Goal: Task Accomplishment & Management: Use online tool/utility

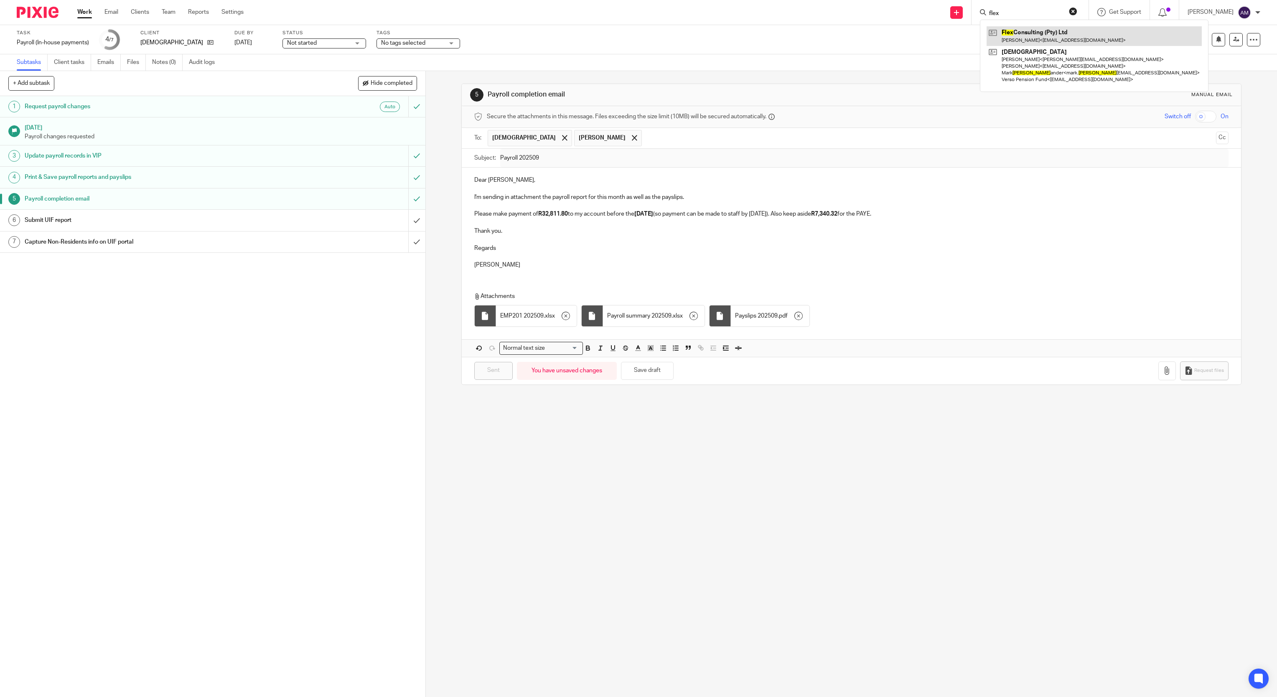
type input "flex"
click at [1026, 38] on link at bounding box center [1094, 35] width 215 height 19
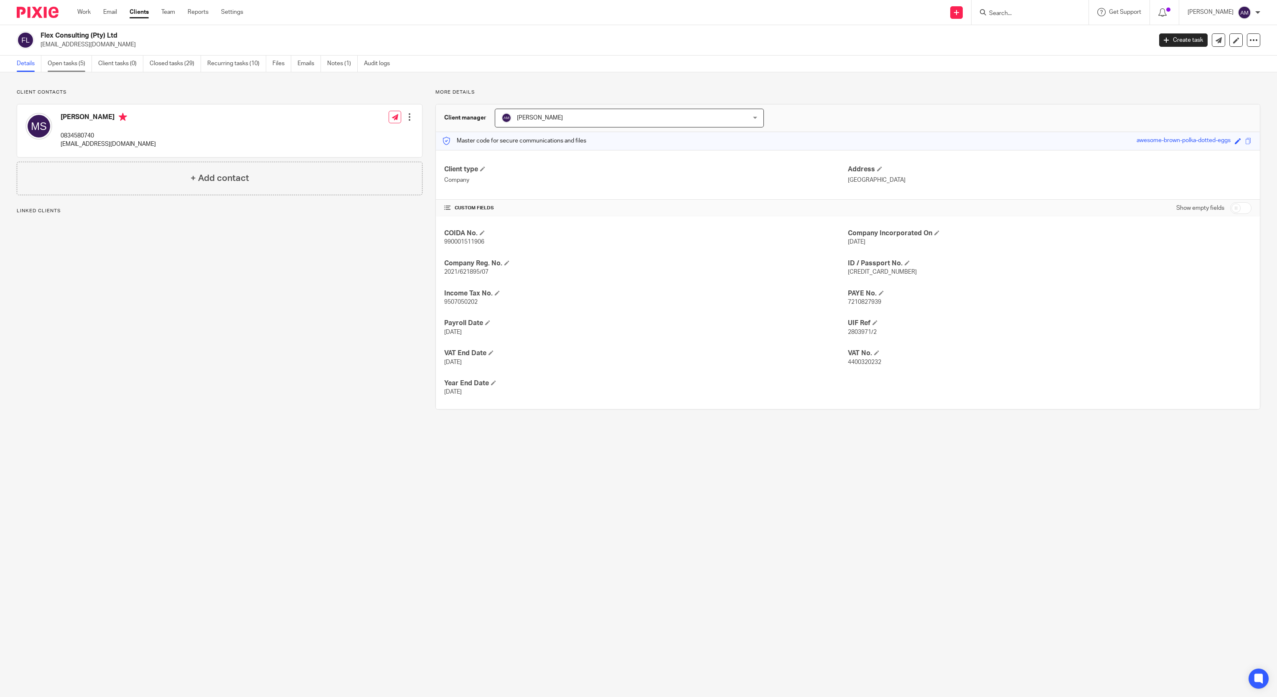
click at [67, 64] on link "Open tasks (5)" at bounding box center [70, 64] width 44 height 16
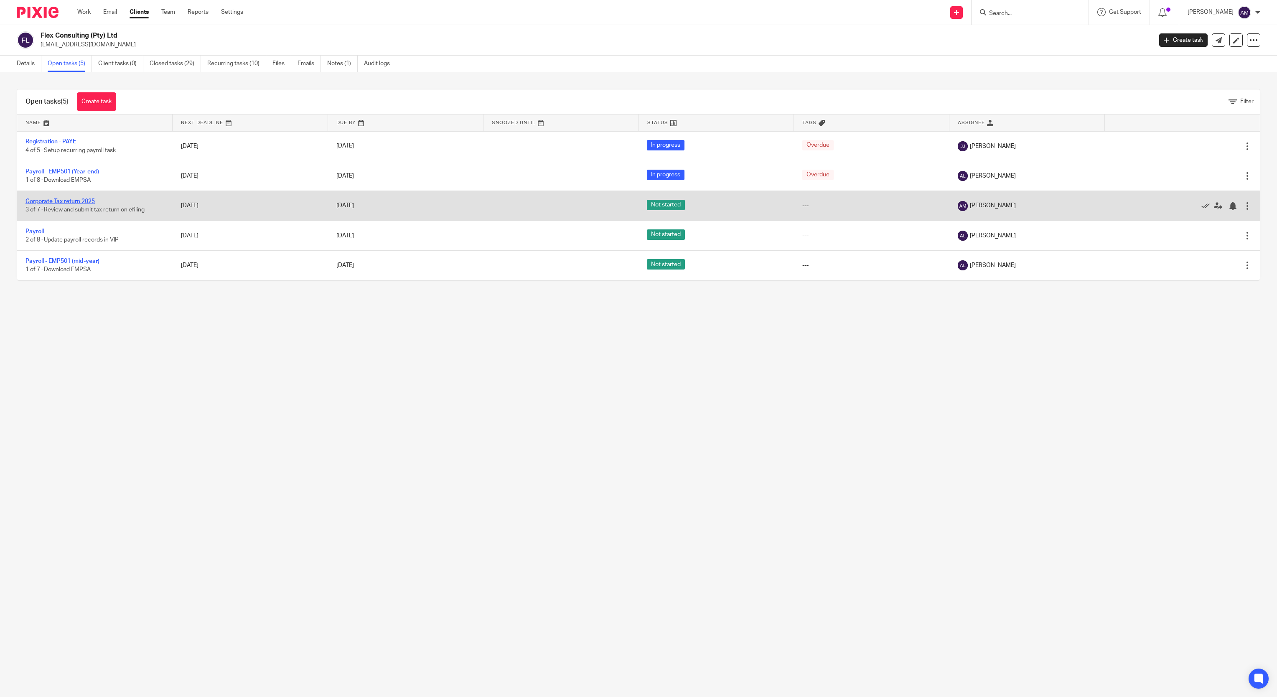
click at [71, 204] on link "Corporate Tax return 2025" at bounding box center [59, 202] width 69 height 6
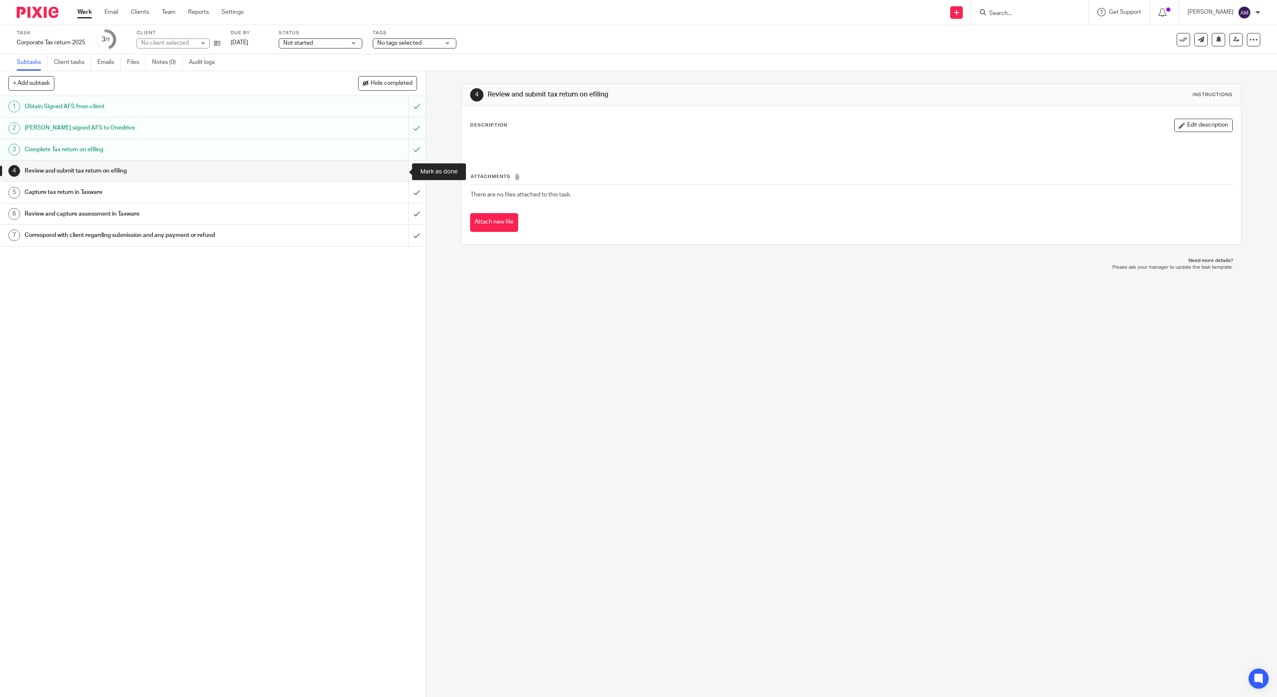
click at [399, 170] on input "submit" at bounding box center [213, 171] width 426 height 21
click at [397, 196] on input "submit" at bounding box center [213, 192] width 426 height 21
click at [399, 169] on input "submit" at bounding box center [213, 171] width 426 height 21
click at [400, 215] on input "submit" at bounding box center [213, 214] width 426 height 21
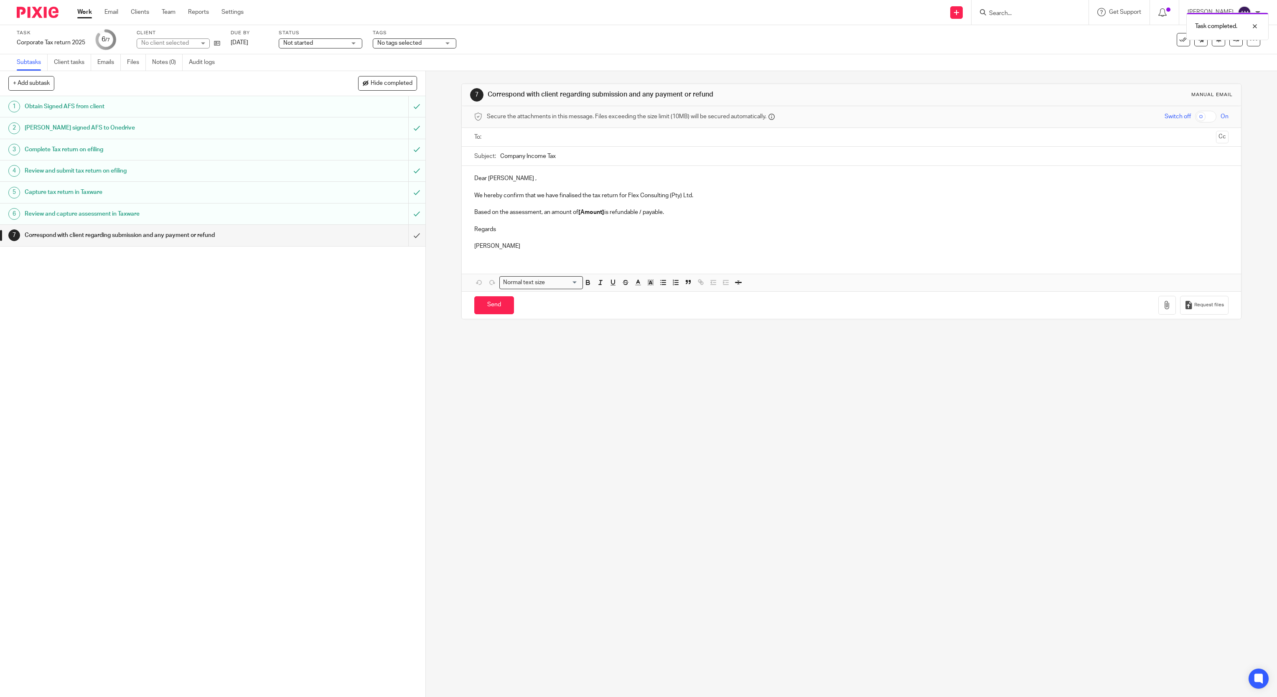
click at [596, 133] on input "text" at bounding box center [851, 138] width 723 height 10
click at [600, 160] on input "Company Income Tax" at bounding box center [864, 158] width 729 height 19
type input "Company Income Tax 2025"
drag, startPoint x: 576, startPoint y: 216, endPoint x: 600, endPoint y: 216, distance: 23.8
click at [600, 216] on strong "[Amount]" at bounding box center [591, 214] width 26 height 6
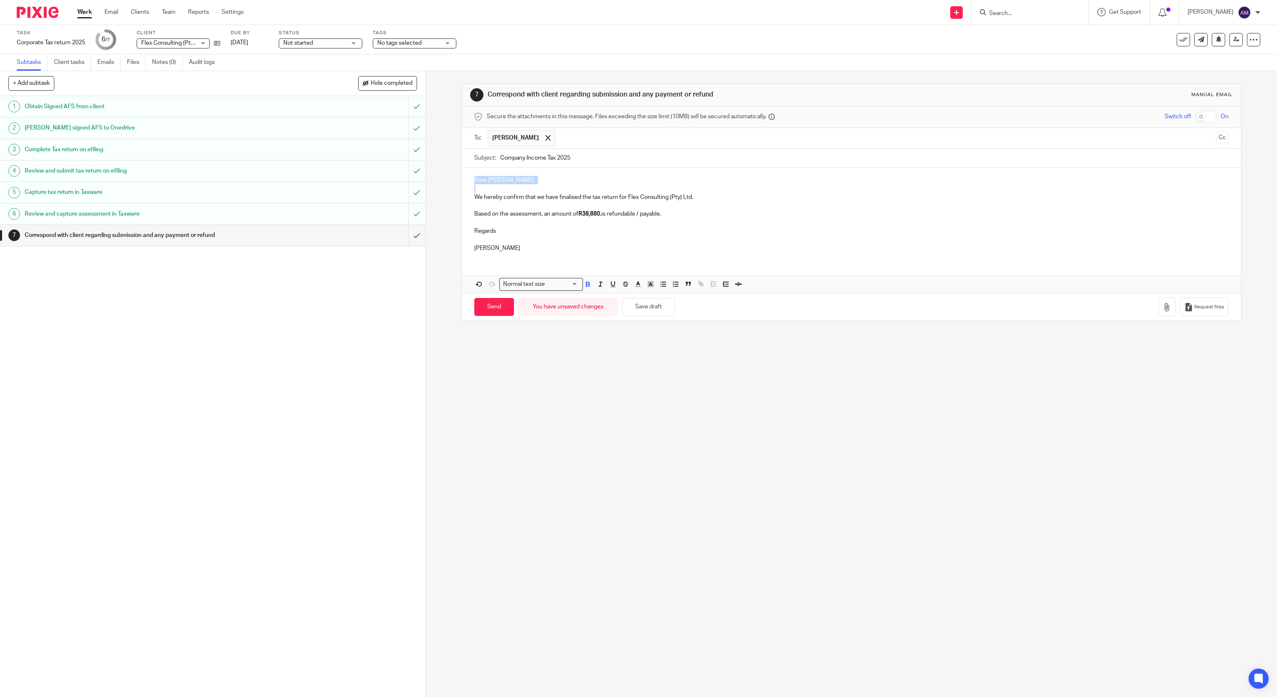
click at [0, 183] on html "Work Email Clients Team Reports Settings Work Email Clients Team Reports Settin…" at bounding box center [638, 348] width 1277 height 697
click at [600, 214] on strong "R38,880." at bounding box center [589, 214] width 23 height 6
click at [633, 217] on p "Based on the assessment, an amount of R38,880.81 is payable." at bounding box center [851, 214] width 755 height 8
click at [700, 214] on p "Based on the assessment, an amount of R38,880.81 is payable before 31/10/2025 ." at bounding box center [851, 214] width 755 height 8
drag, startPoint x: 842, startPoint y: 213, endPoint x: 970, endPoint y: 225, distance: 128.5
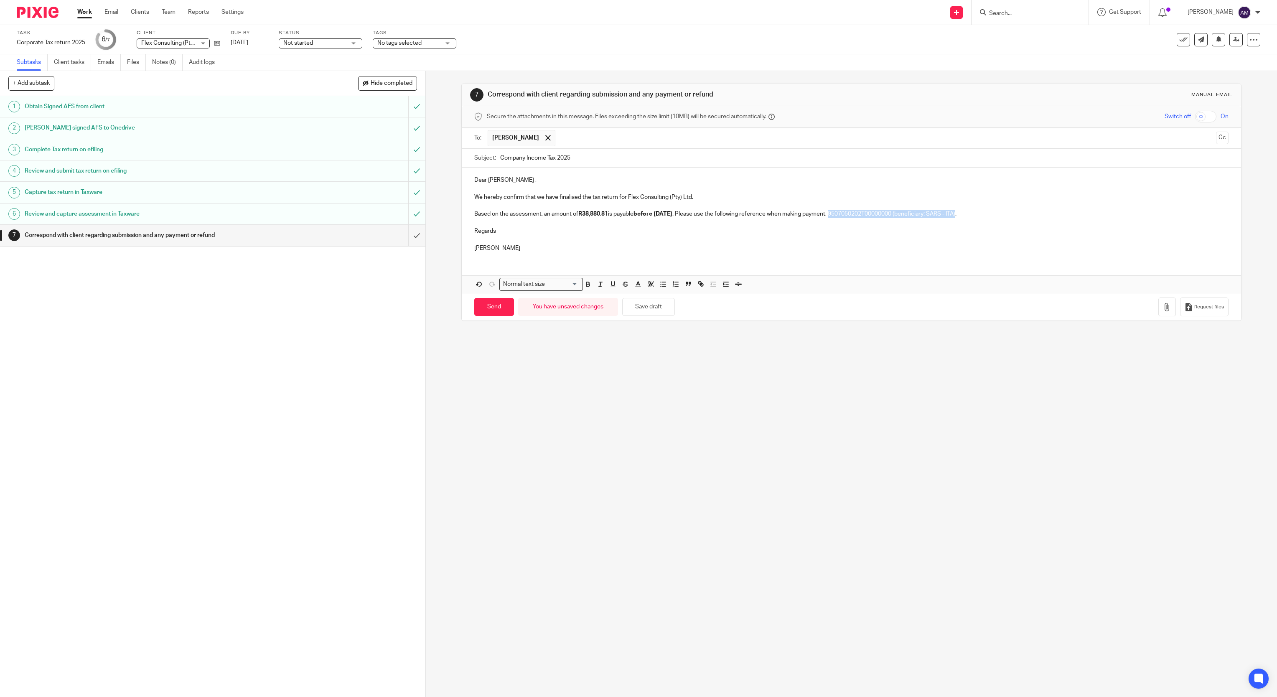
click at [972, 213] on p "Based on the assessment, an amount of R38,880.81 is payable before 31/10/2025 .…" at bounding box center [851, 214] width 755 height 8
click at [999, 204] on p at bounding box center [851, 205] width 755 height 8
click at [490, 311] on input "Send" at bounding box center [494, 307] width 40 height 18
type input "Sent"
click at [1024, 10] on div "Message sent." at bounding box center [954, 24] width 630 height 32
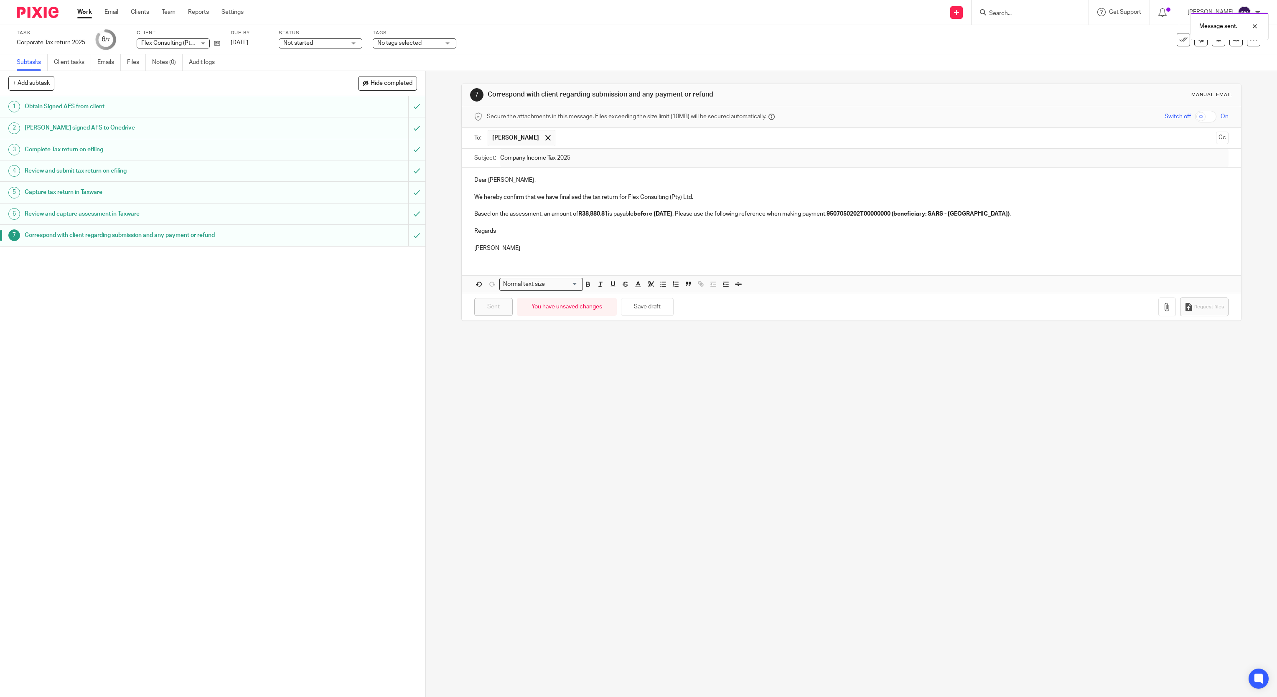
click at [1026, 14] on div "Message sent." at bounding box center [954, 24] width 630 height 32
click at [1010, 13] on div "Message sent." at bounding box center [954, 24] width 630 height 32
click at [1014, 13] on input "Search" at bounding box center [1026, 14] width 75 height 8
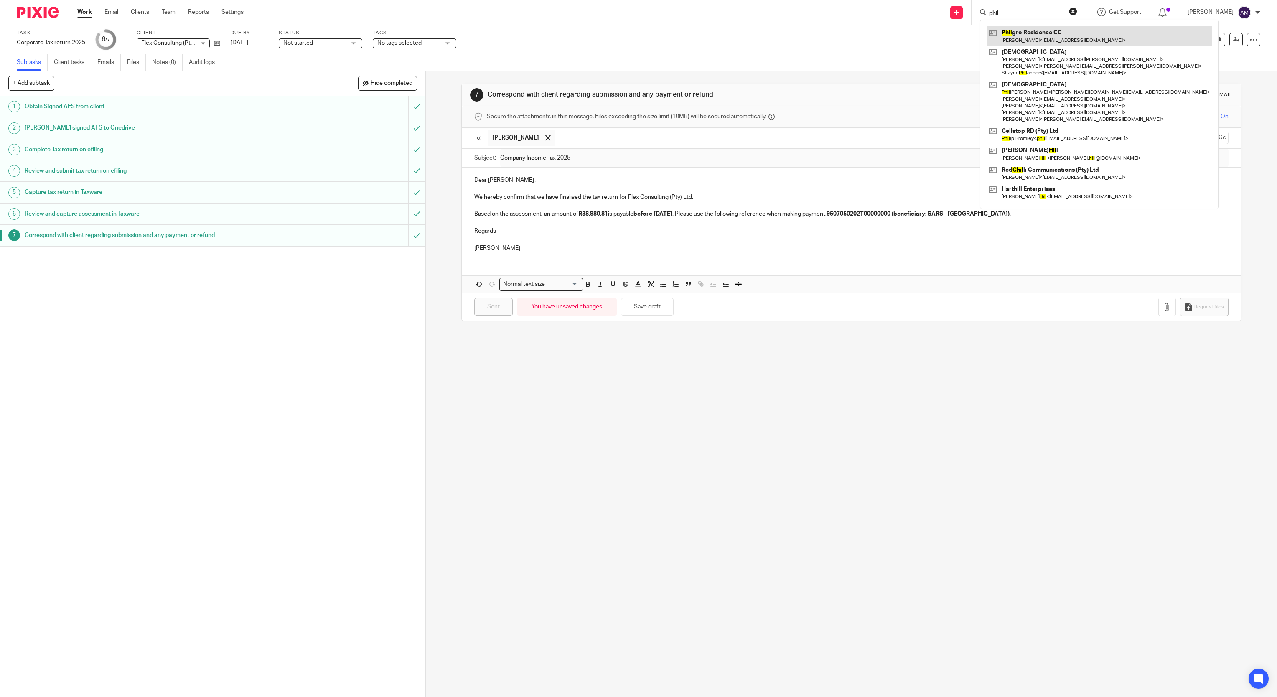
type input "phil"
click at [1037, 34] on link at bounding box center [1100, 35] width 226 height 19
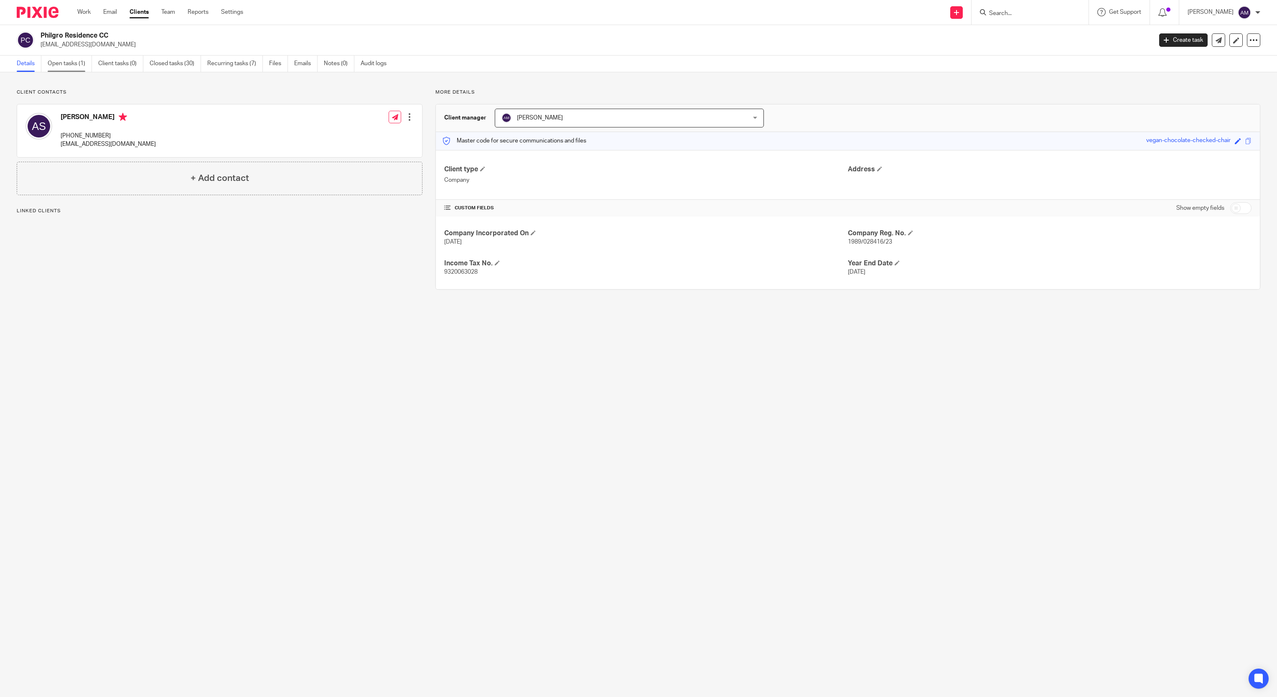
click at [67, 61] on link "Open tasks (1)" at bounding box center [70, 64] width 44 height 16
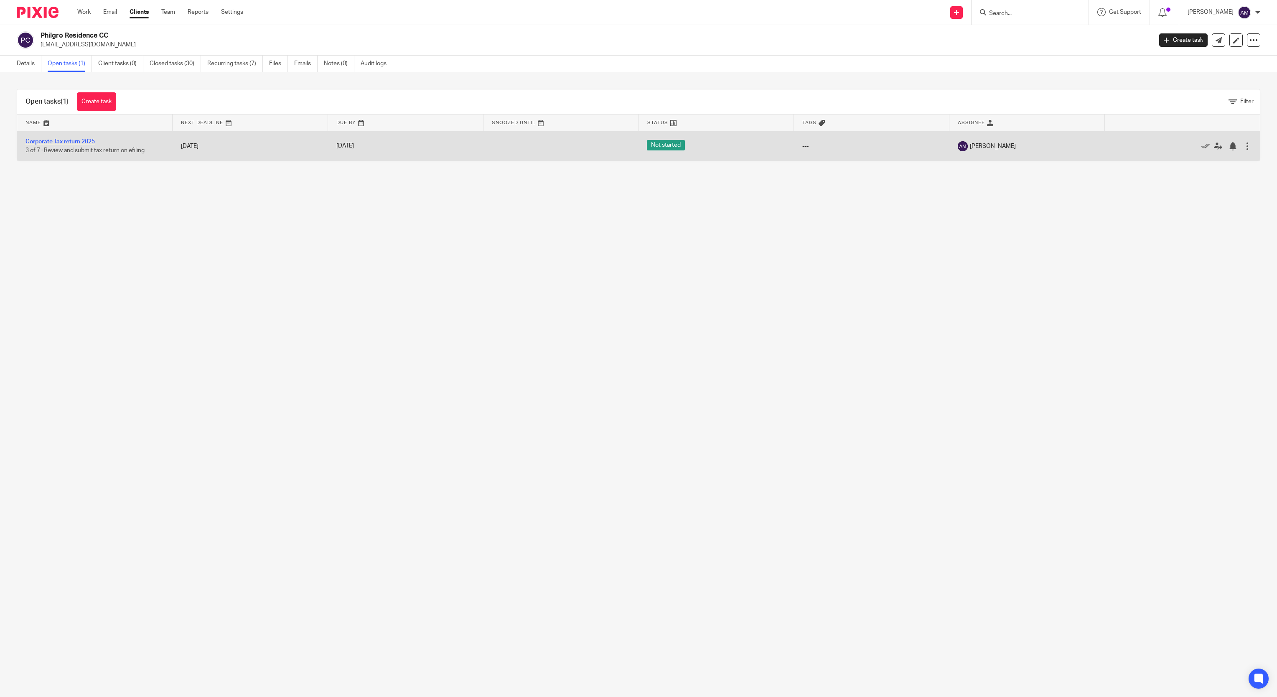
click at [82, 141] on link "Corporate Tax return 2025" at bounding box center [59, 142] width 69 height 6
click at [79, 143] on link "Corporate Tax return 2025" at bounding box center [59, 142] width 69 height 6
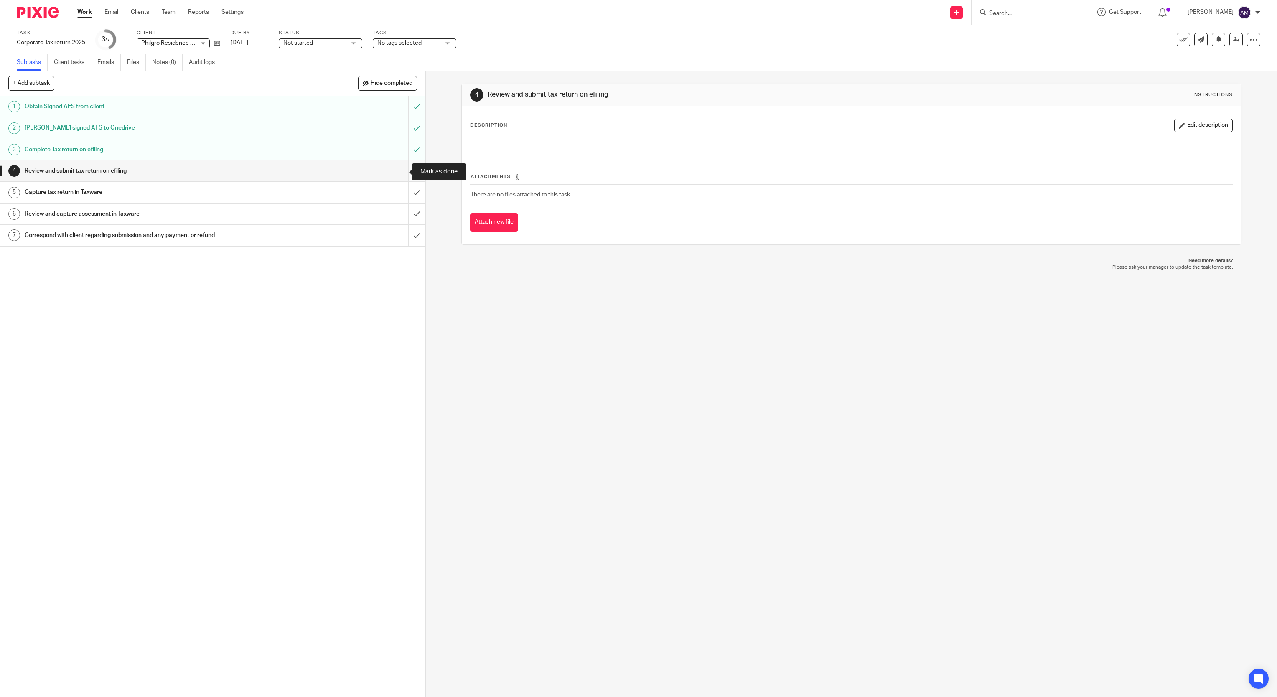
click at [398, 173] on input "submit" at bounding box center [213, 171] width 426 height 21
click at [400, 198] on input "submit" at bounding box center [213, 192] width 426 height 21
click at [399, 215] on input "submit" at bounding box center [213, 214] width 426 height 21
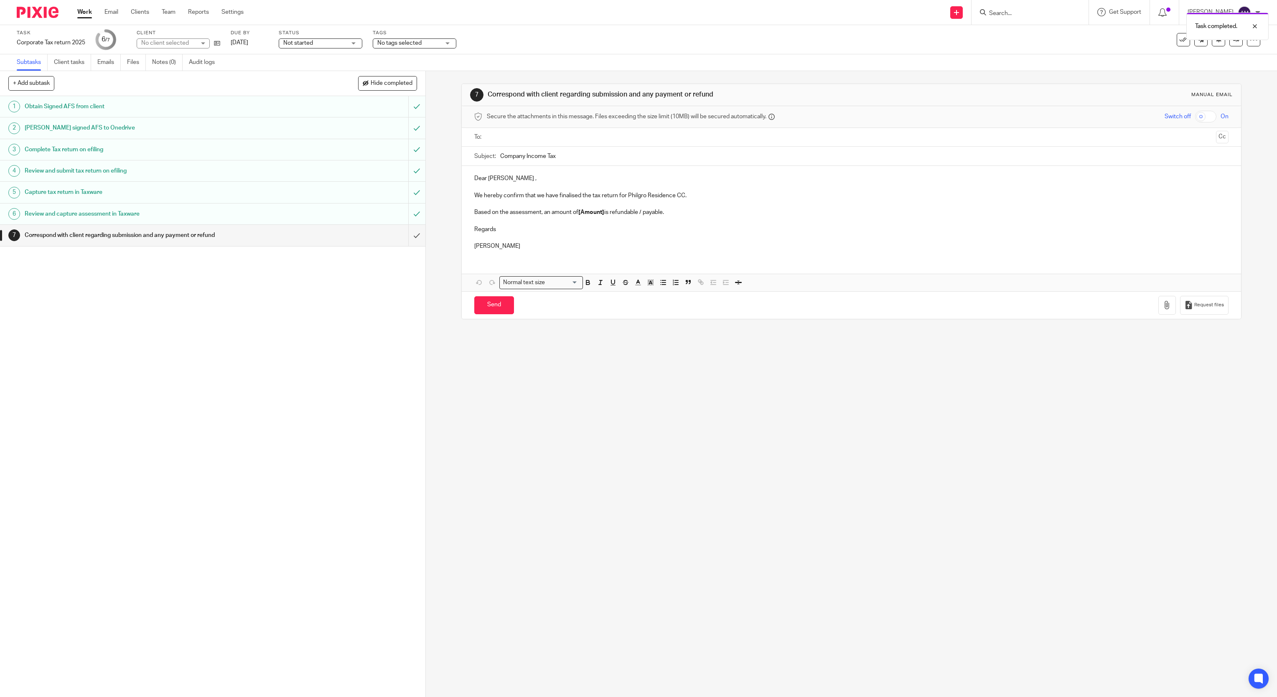
click at [523, 138] on input "text" at bounding box center [851, 138] width 723 height 10
click at [572, 159] on input "Company Income Tax" at bounding box center [864, 158] width 729 height 19
type input "Company Income Tax 2025"
drag, startPoint x: 576, startPoint y: 217, endPoint x: 600, endPoint y: 216, distance: 24.7
click at [600, 216] on strong "[Amount]" at bounding box center [591, 214] width 26 height 6
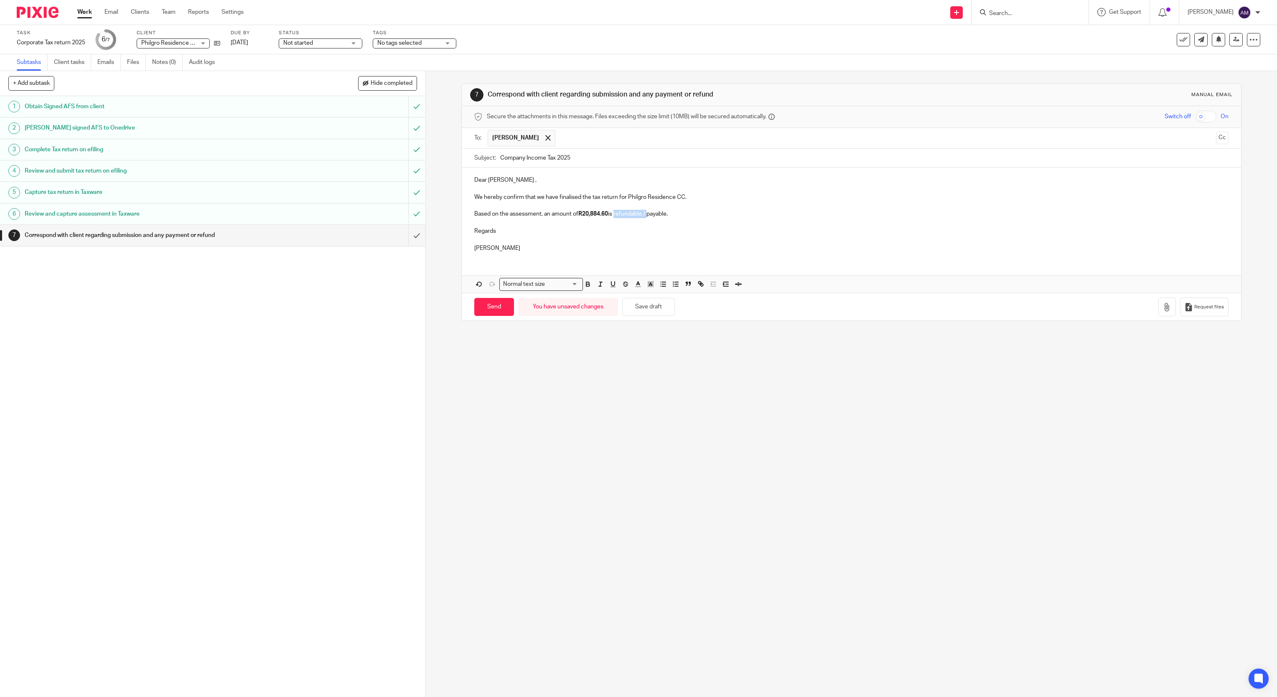
drag, startPoint x: 613, startPoint y: 214, endPoint x: 647, endPoint y: 216, distance: 33.5
click at [647, 216] on p "Based on the assessment, an amount of R20,884.60 is refundable / payable." at bounding box center [851, 214] width 755 height 8
click at [634, 216] on p "Based on the assessment, an amount of R20,884.60 is payable." at bounding box center [851, 214] width 755 height 8
click at [693, 214] on p "Based on the assessment, an amount of R20,884.60 is payable before [DATE] ." at bounding box center [851, 214] width 755 height 8
drag, startPoint x: 827, startPoint y: 216, endPoint x: 956, endPoint y: 215, distance: 129.2
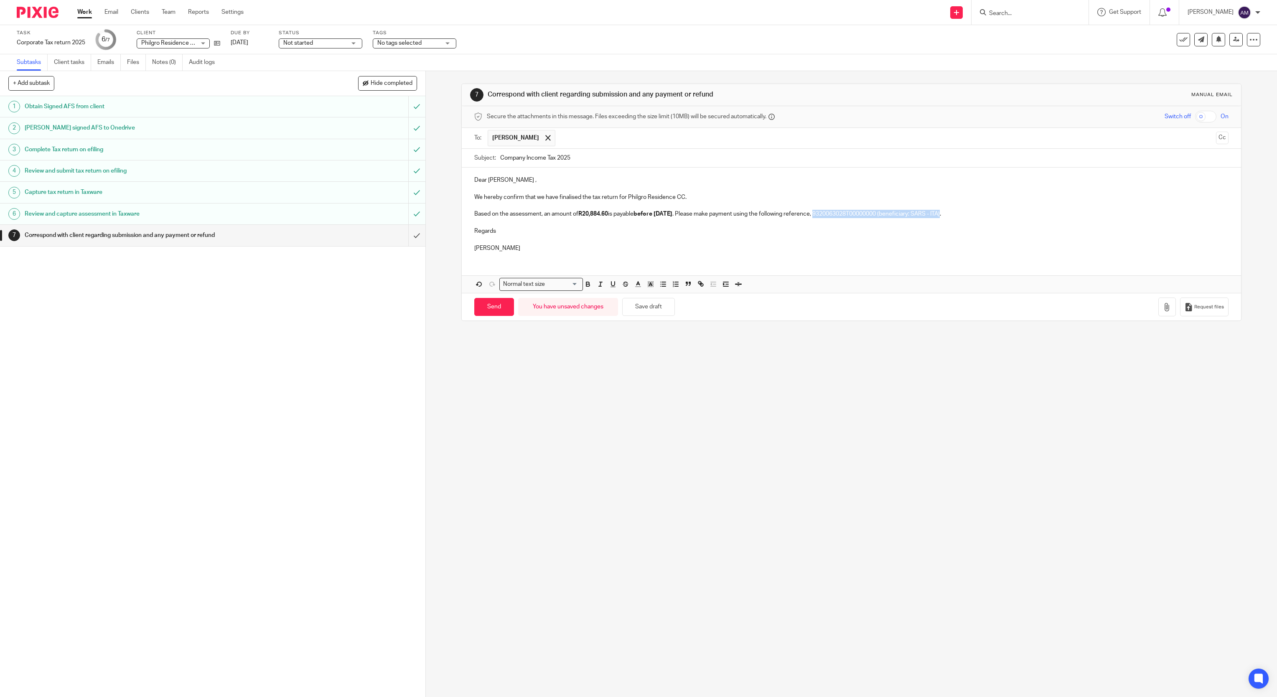
click at [956, 215] on p "Based on the assessment, an amount of R20,884.60 is payable before [DATE] . Ple…" at bounding box center [851, 214] width 755 height 8
click at [485, 311] on input "Send" at bounding box center [494, 307] width 40 height 18
type input "Sent"
